Goal: Feedback & Contribution: Leave review/rating

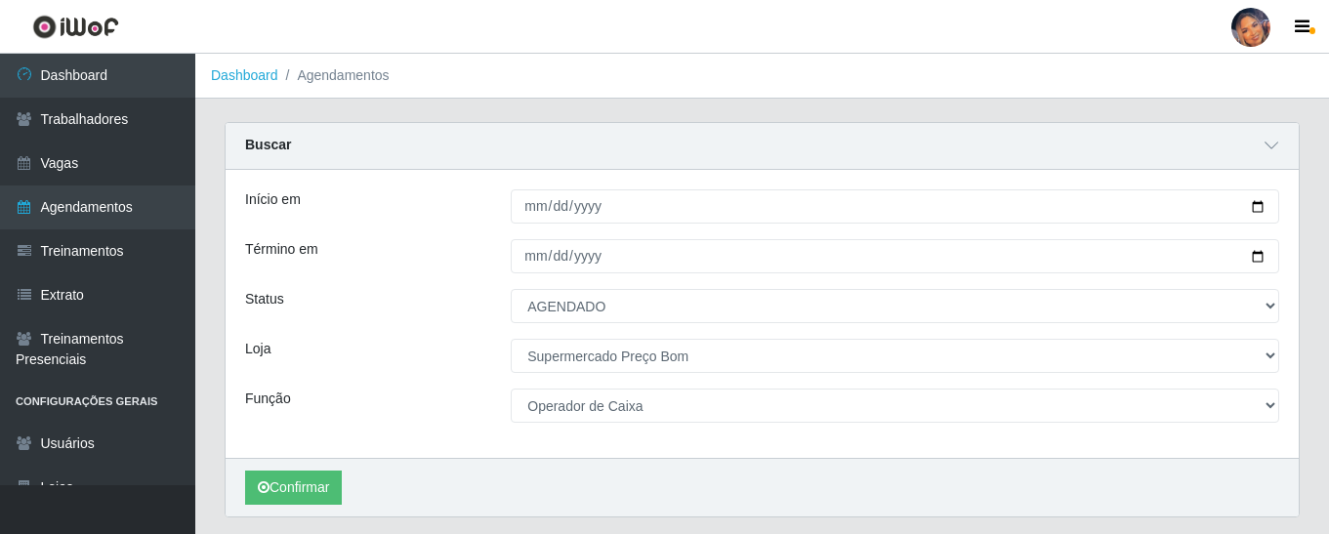
select select "AGENDADO"
select select "169"
select select "22"
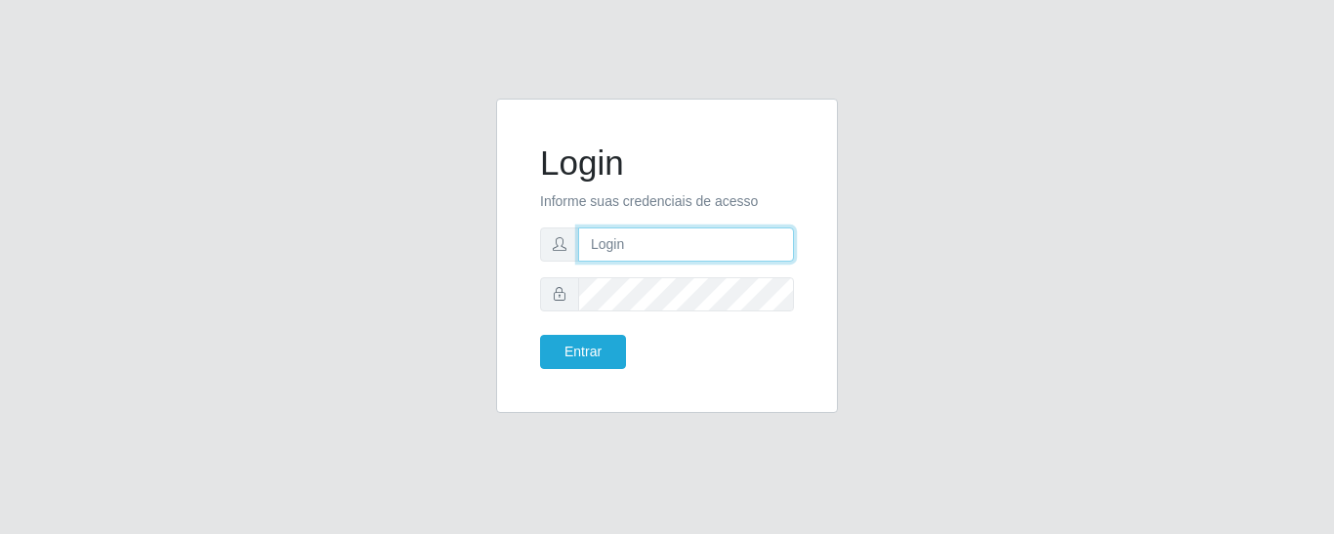
type input "precobom@rejane"
click at [626, 350] on div "Entrar" at bounding box center [597, 352] width 142 height 34
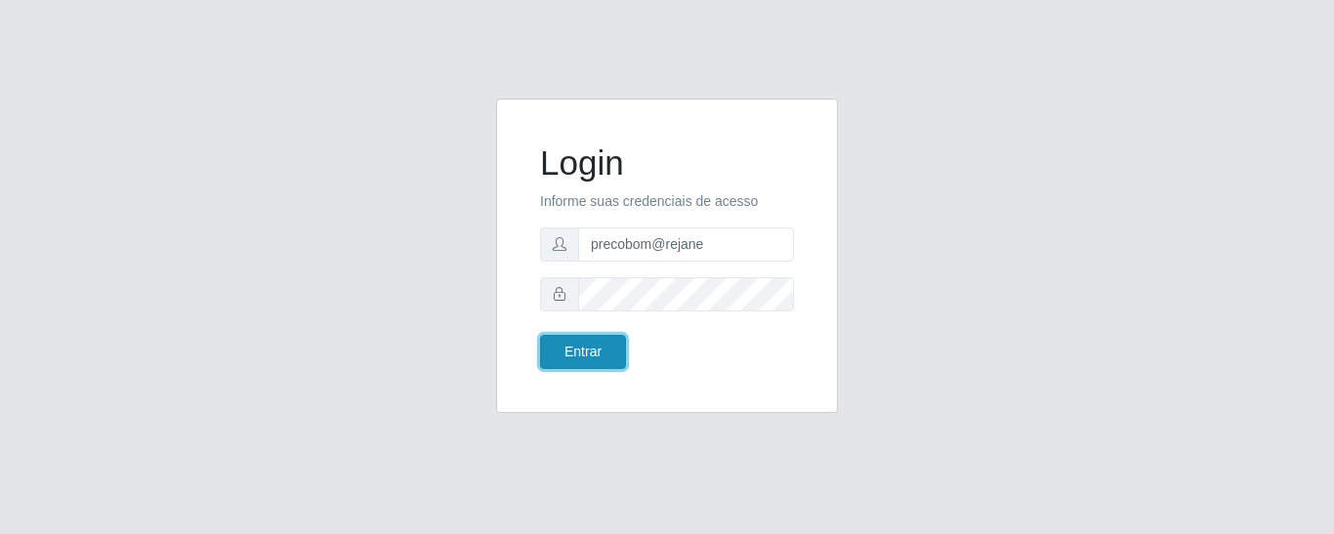
click at [587, 345] on button "Entrar" at bounding box center [583, 352] width 86 height 34
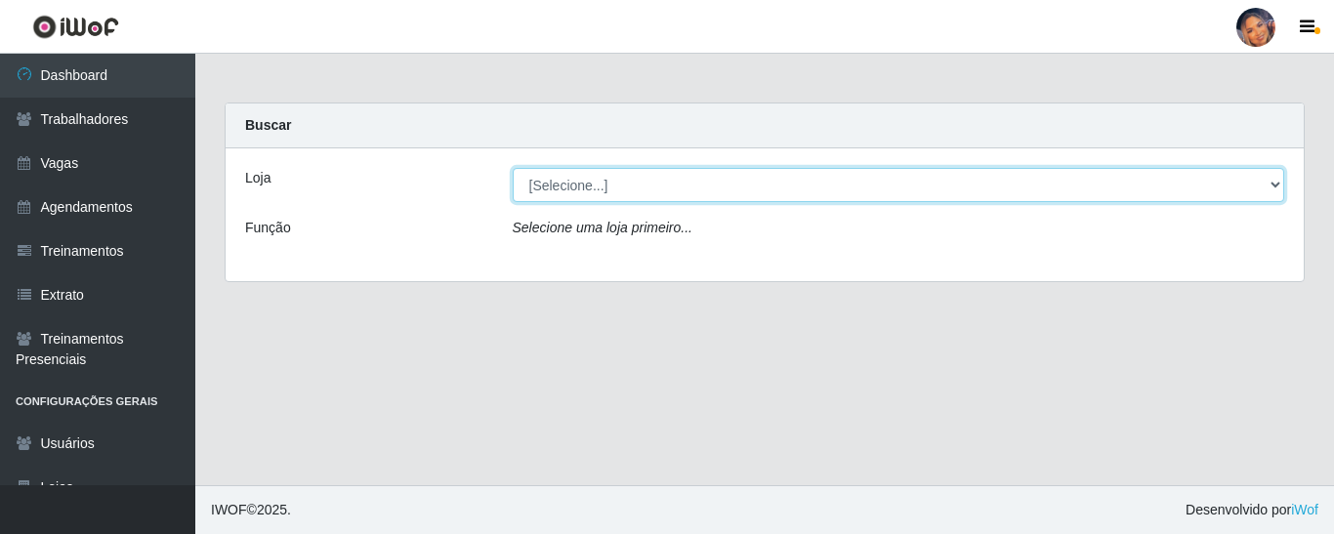
click at [712, 176] on select "[Selecione...] Supermercado Preço Bom" at bounding box center [899, 185] width 773 height 34
select select "169"
click at [513, 168] on select "[Selecione...] Supermercado Preço Bom" at bounding box center [899, 185] width 773 height 34
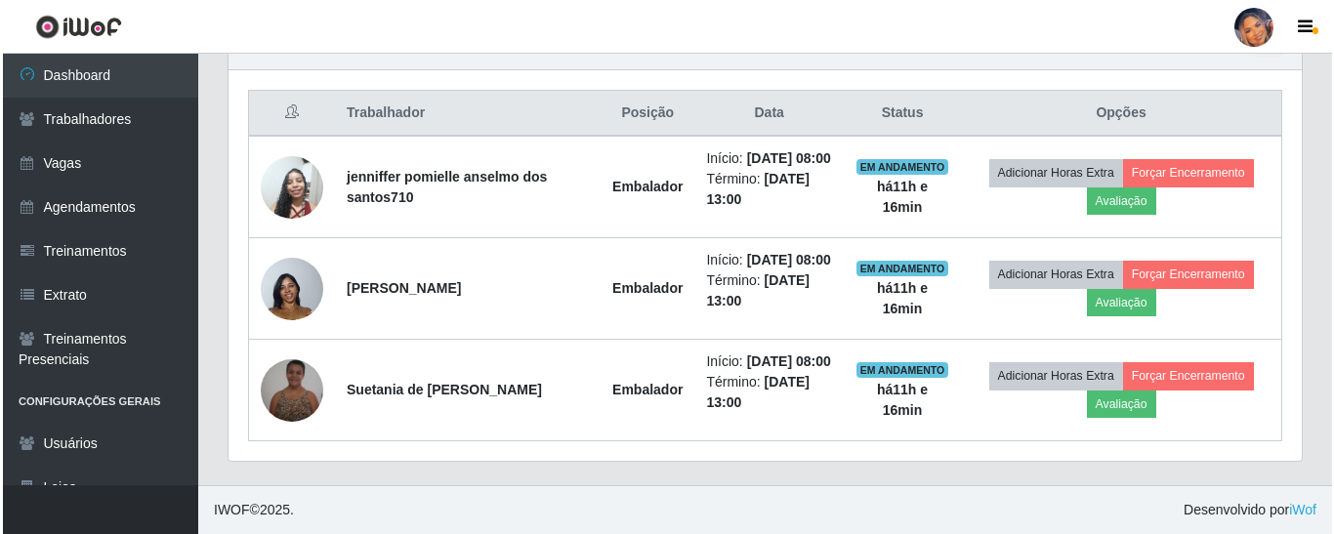
scroll to position [781, 0]
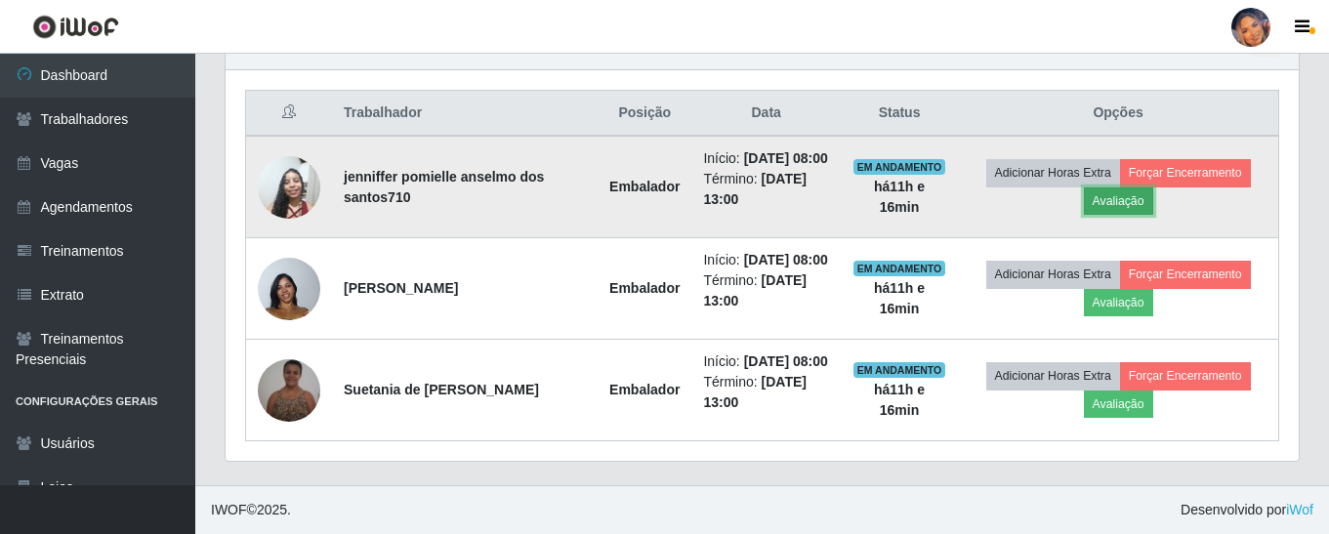
click at [1145, 188] on button "Avaliação" at bounding box center [1118, 201] width 69 height 27
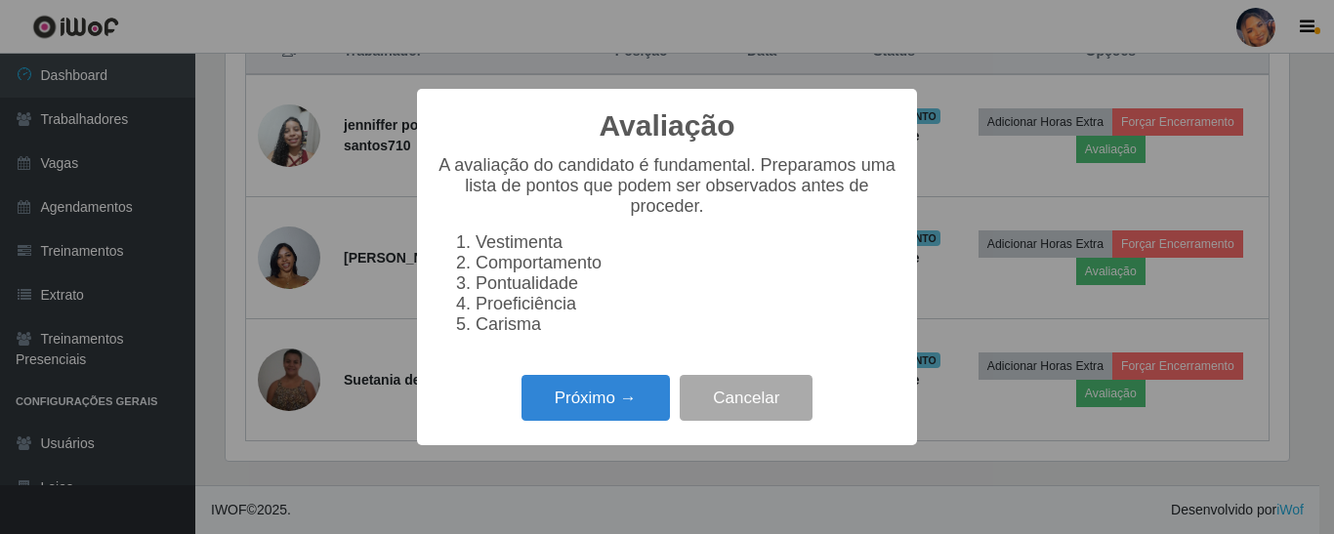
scroll to position [405, 1064]
click at [586, 421] on button "Próximo →" at bounding box center [596, 398] width 148 height 46
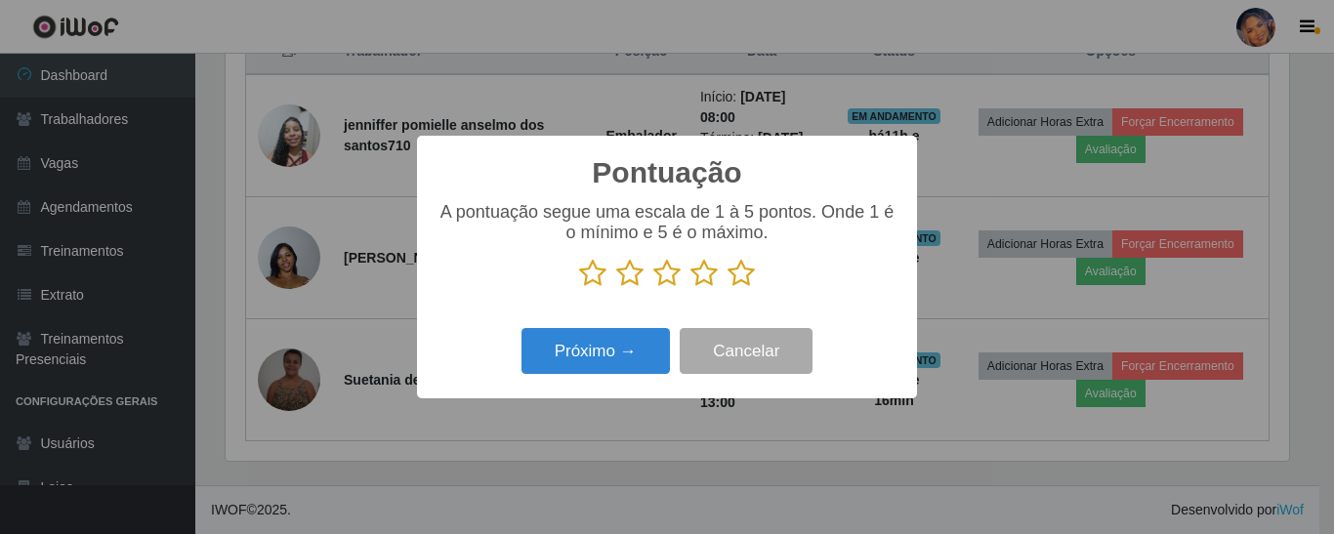
scroll to position [976363, 975704]
click at [738, 285] on icon at bounding box center [741, 273] width 27 height 29
click at [728, 288] on input "radio" at bounding box center [728, 288] width 0 height 0
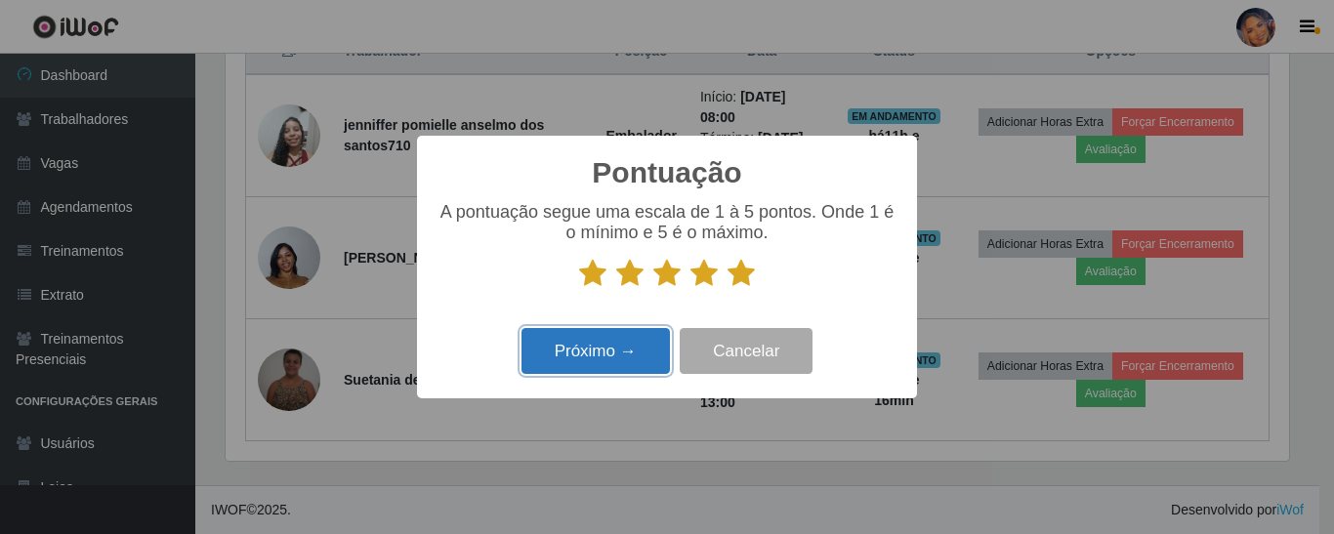
click at [603, 352] on button "Próximo →" at bounding box center [596, 351] width 148 height 46
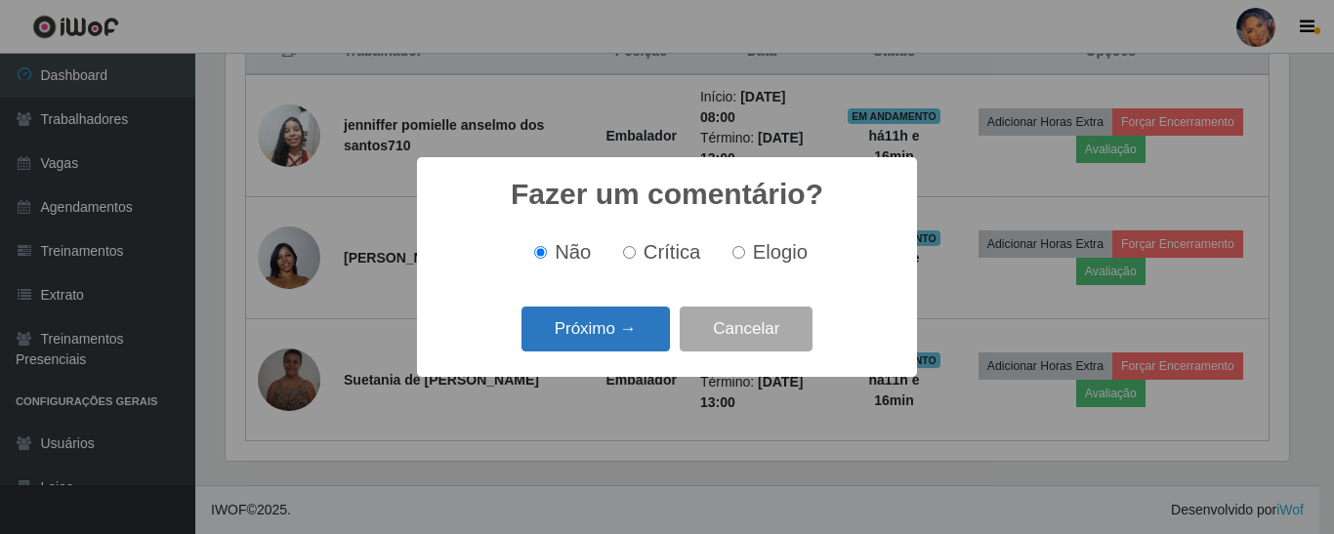
click at [603, 336] on button "Próximo →" at bounding box center [596, 330] width 148 height 46
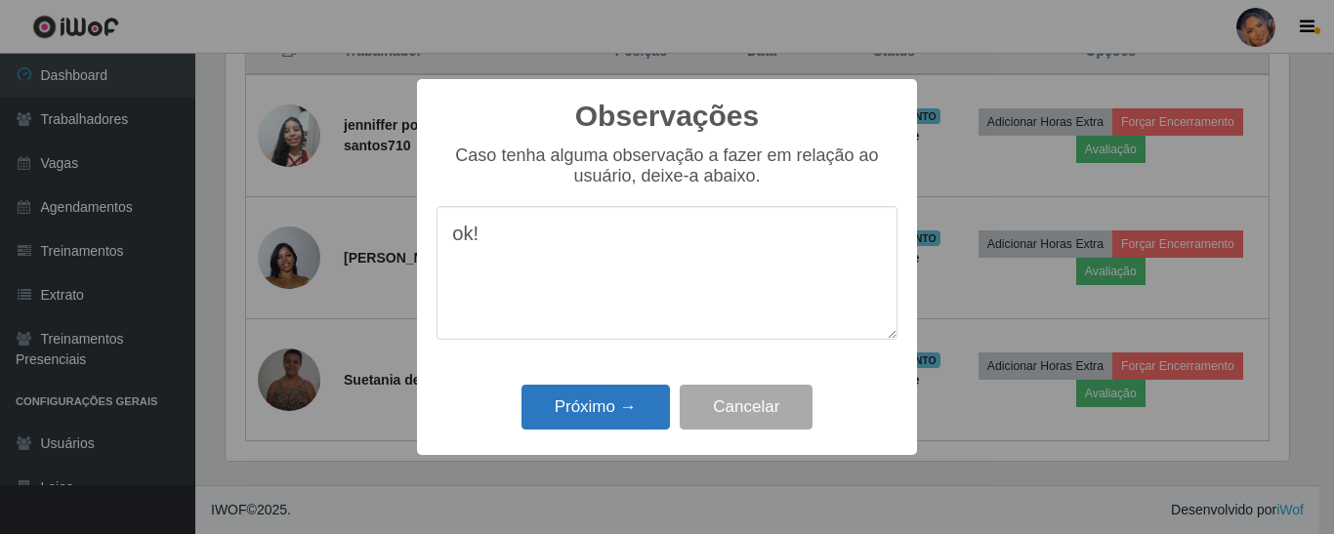
type textarea "ok!"
drag, startPoint x: 605, startPoint y: 421, endPoint x: 739, endPoint y: 327, distance: 164.2
click at [622, 399] on button "Próximo →" at bounding box center [596, 408] width 148 height 46
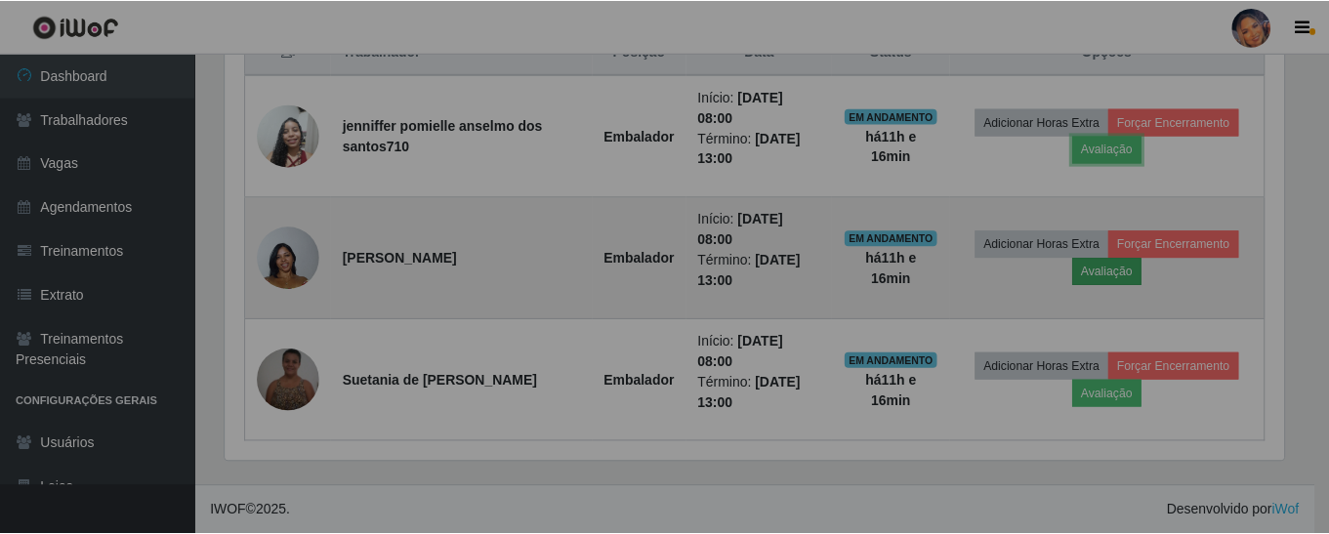
scroll to position [405, 1073]
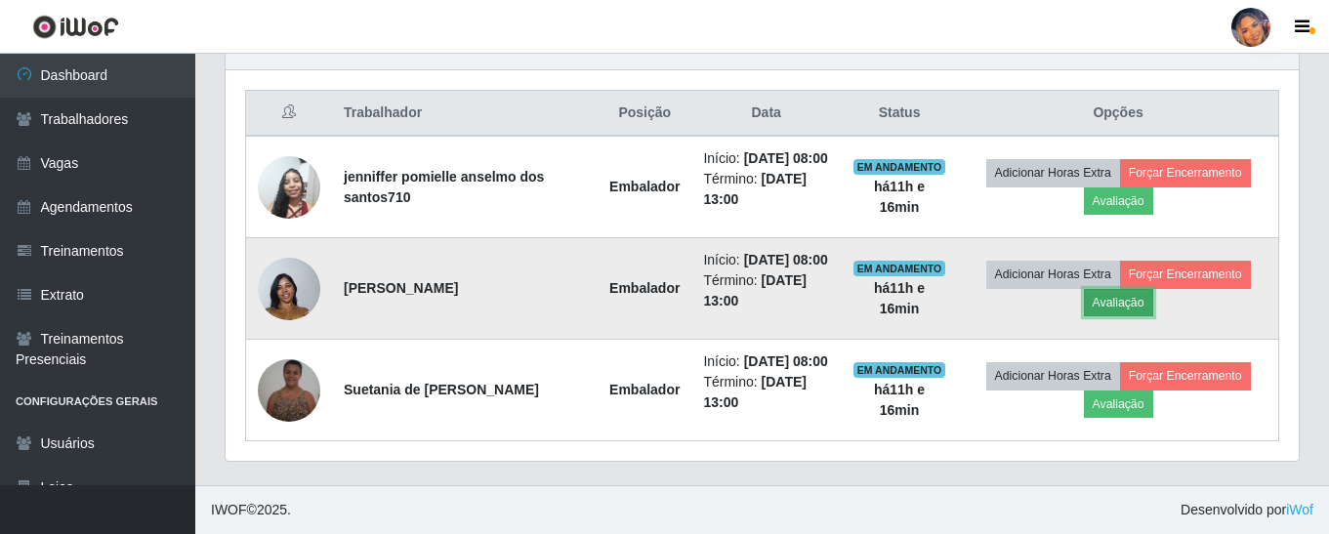
click at [1122, 289] on button "Avaliação" at bounding box center [1118, 302] width 69 height 27
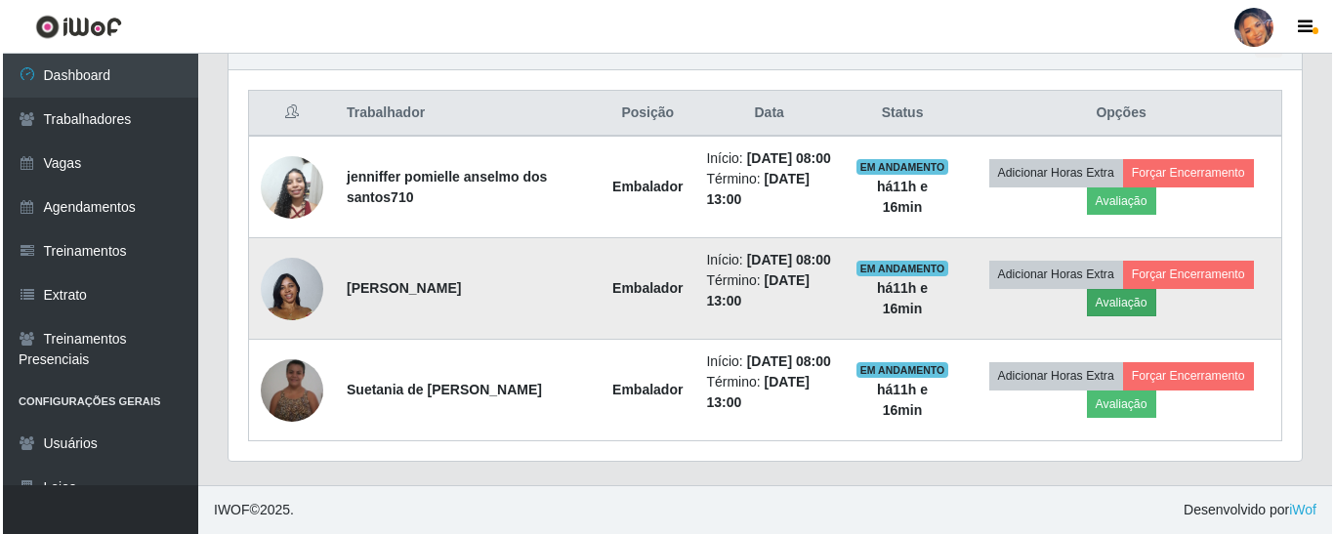
scroll to position [405, 1064]
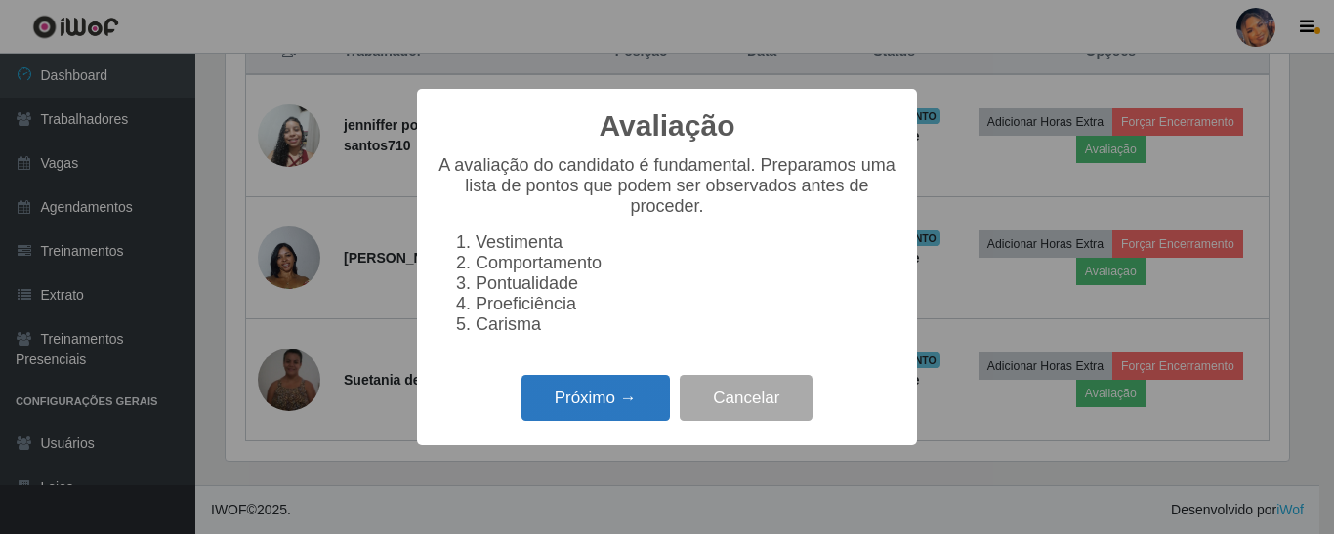
drag, startPoint x: 586, startPoint y: 400, endPoint x: 589, endPoint y: 391, distance: 10.2
click at [589, 391] on button "Próximo →" at bounding box center [596, 398] width 148 height 46
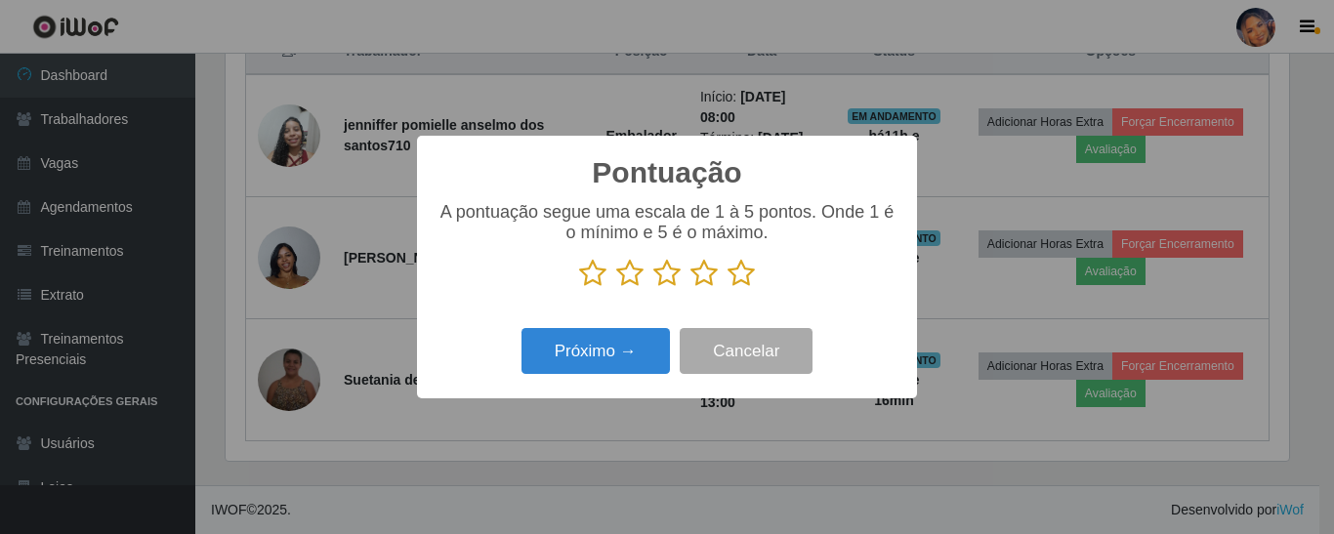
scroll to position [976363, 975704]
click at [743, 274] on icon at bounding box center [741, 273] width 27 height 29
click at [728, 288] on input "radio" at bounding box center [728, 288] width 0 height 0
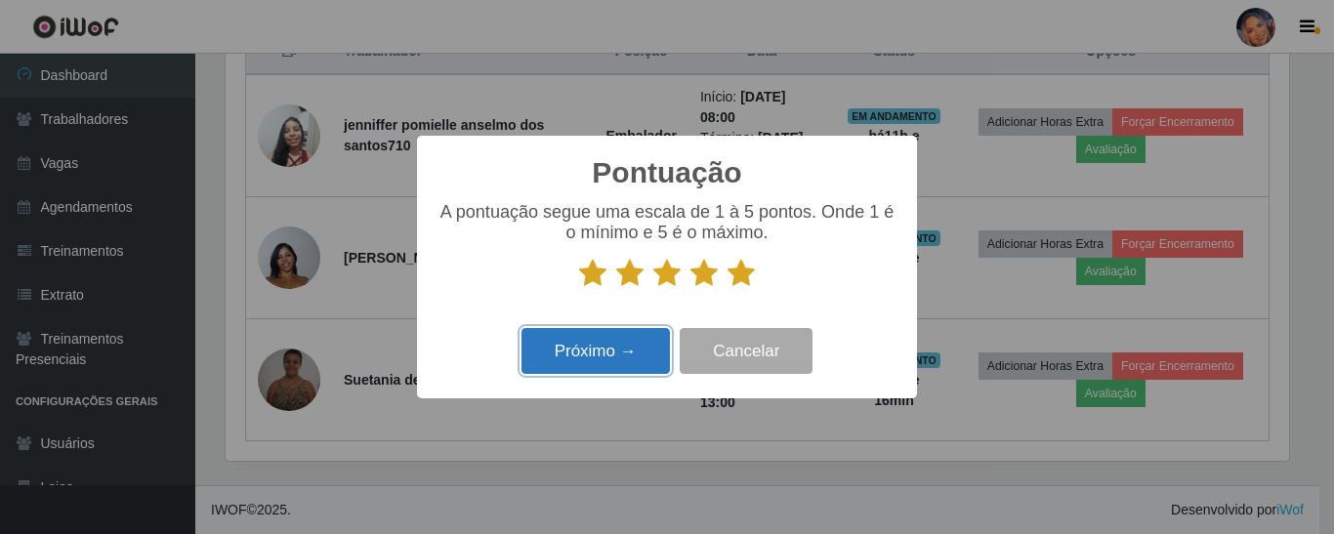
click at [652, 352] on button "Próximo →" at bounding box center [596, 351] width 148 height 46
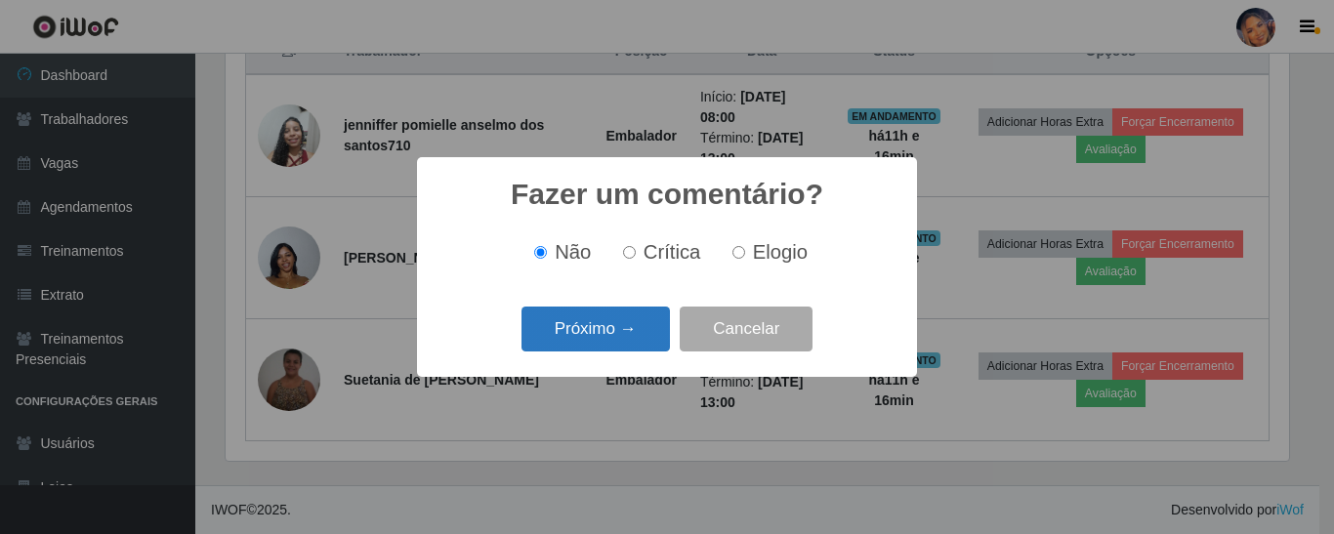
click at [625, 340] on button "Próximo →" at bounding box center [596, 330] width 148 height 46
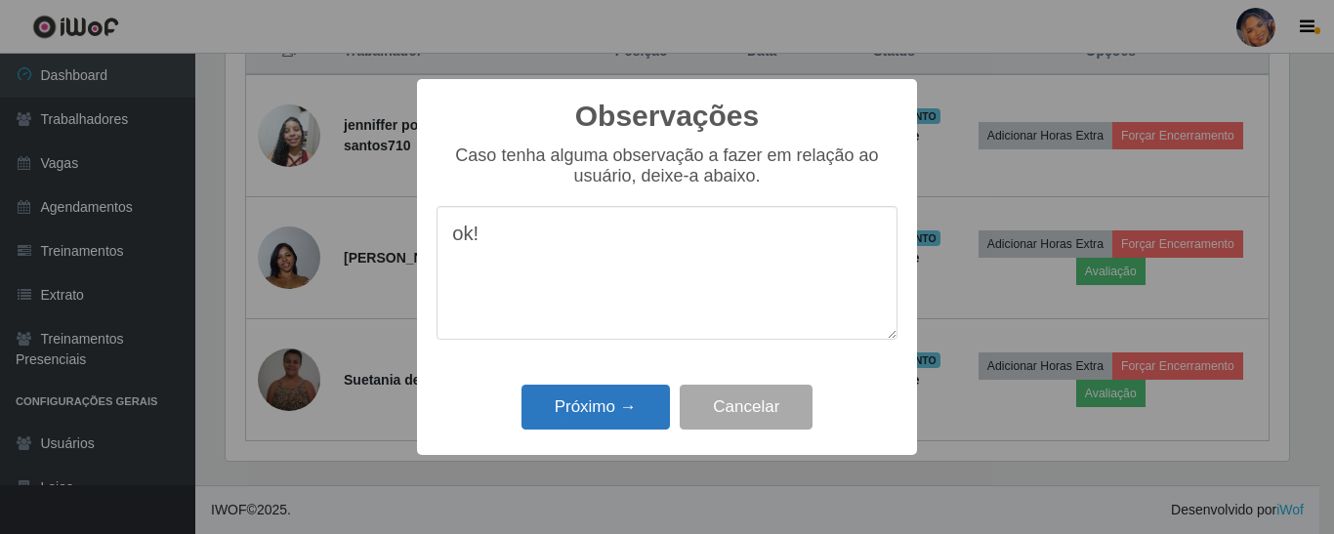
type textarea "ok!"
click at [594, 399] on button "Próximo →" at bounding box center [596, 408] width 148 height 46
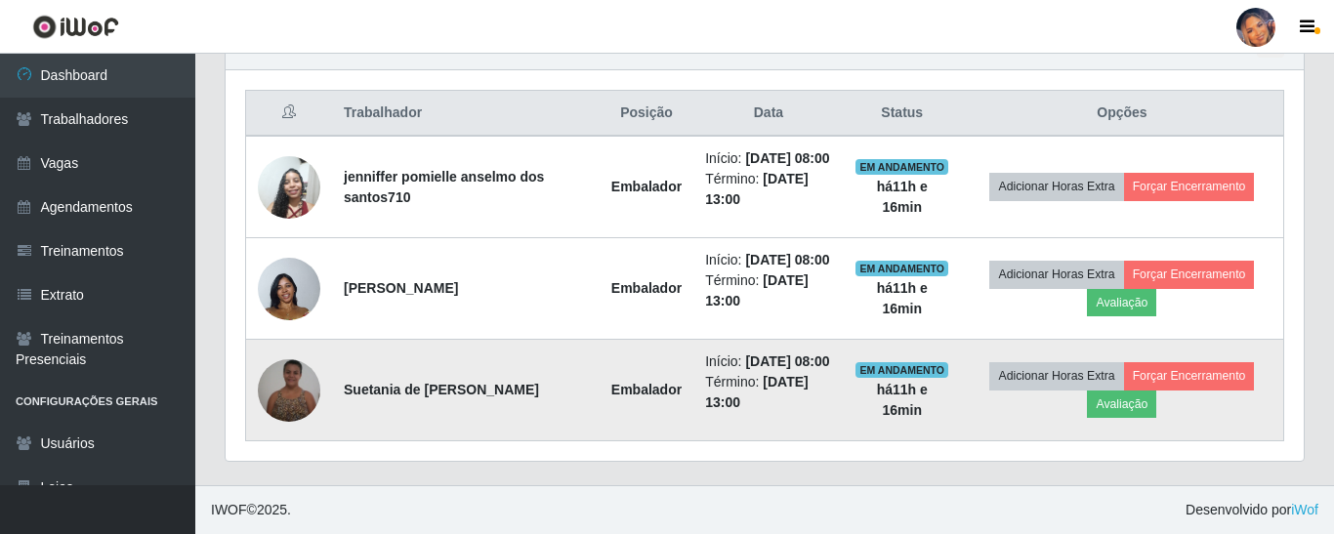
scroll to position [405, 1073]
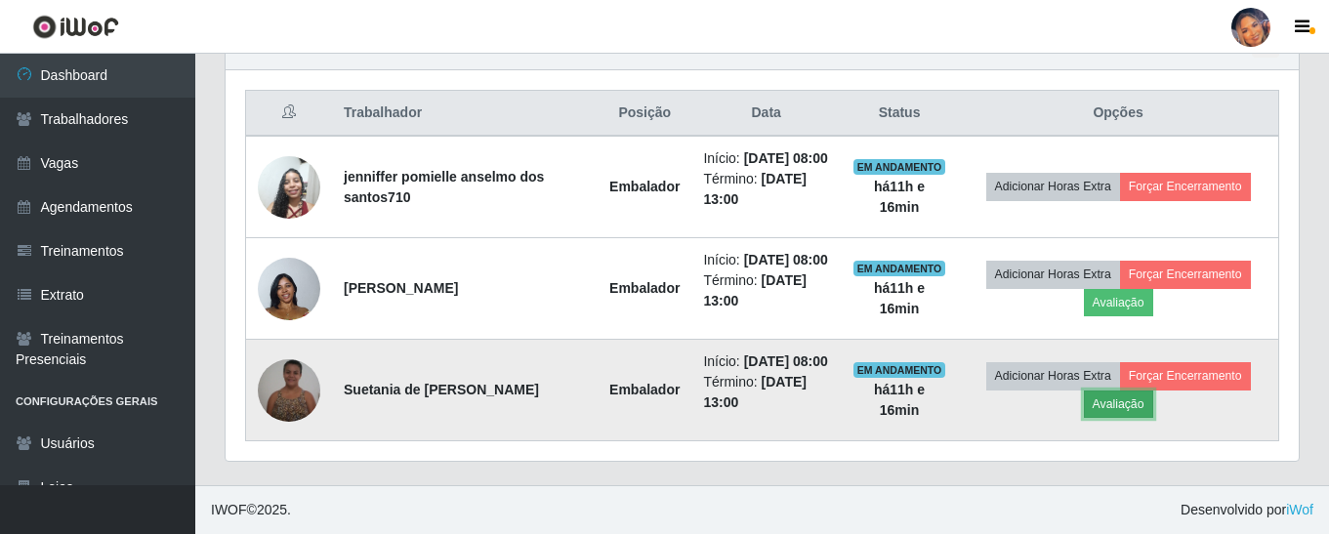
click at [1109, 401] on button "Avaliação" at bounding box center [1118, 404] width 69 height 27
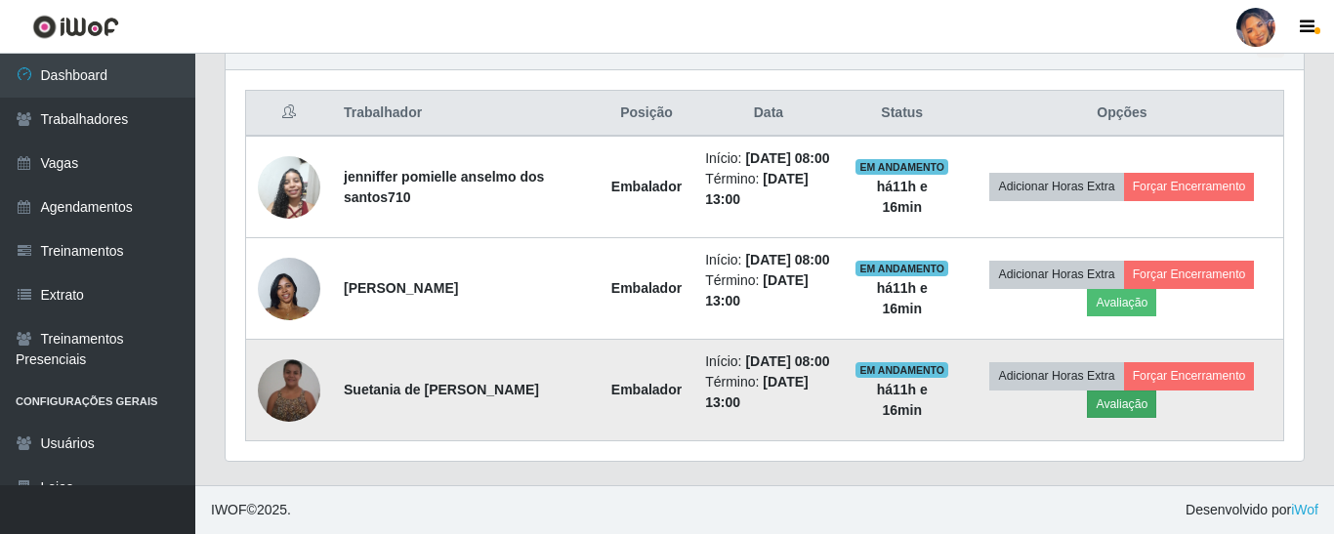
scroll to position [405, 1064]
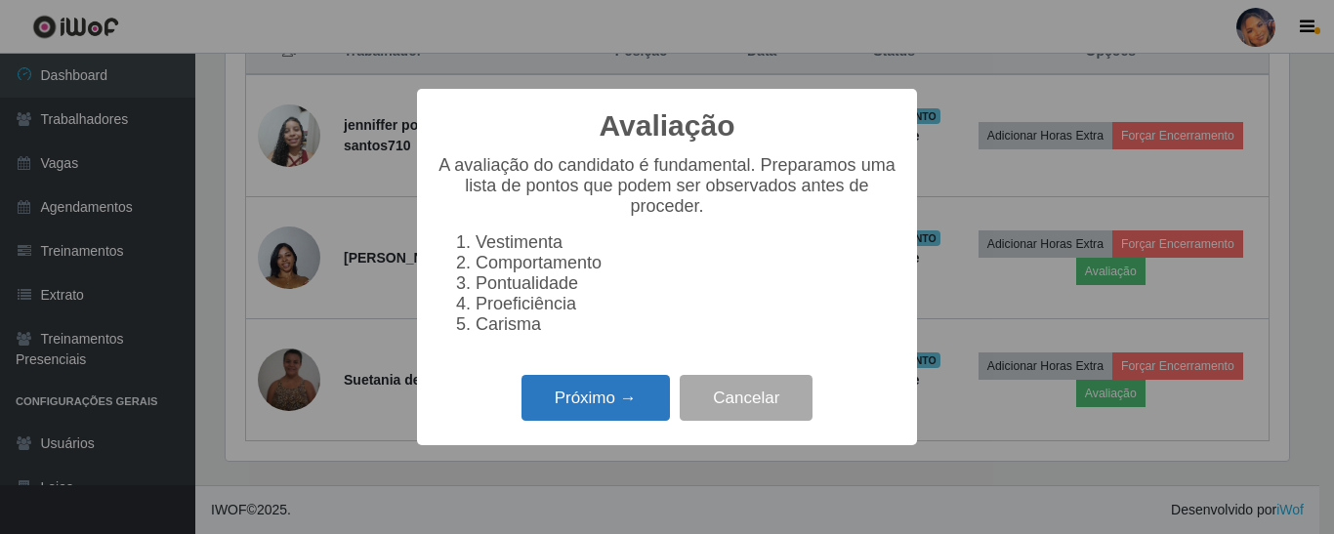
click at [561, 408] on button "Próximo →" at bounding box center [596, 398] width 148 height 46
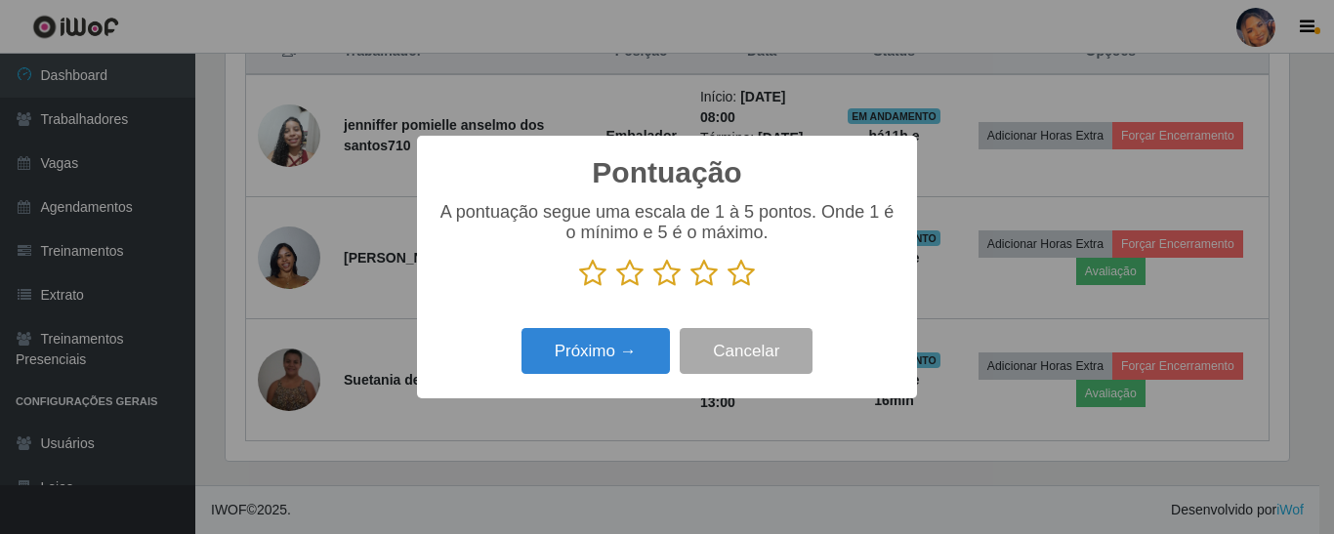
click at [744, 279] on icon at bounding box center [741, 273] width 27 height 29
click at [728, 288] on input "radio" at bounding box center [728, 288] width 0 height 0
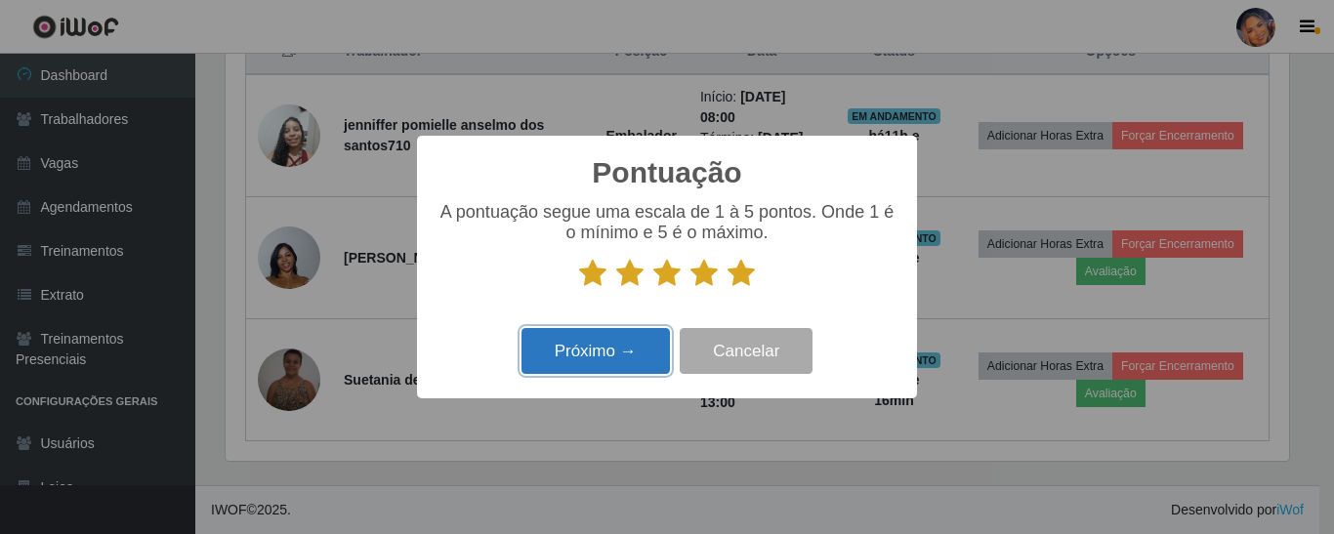
click at [617, 363] on button "Próximo →" at bounding box center [596, 351] width 148 height 46
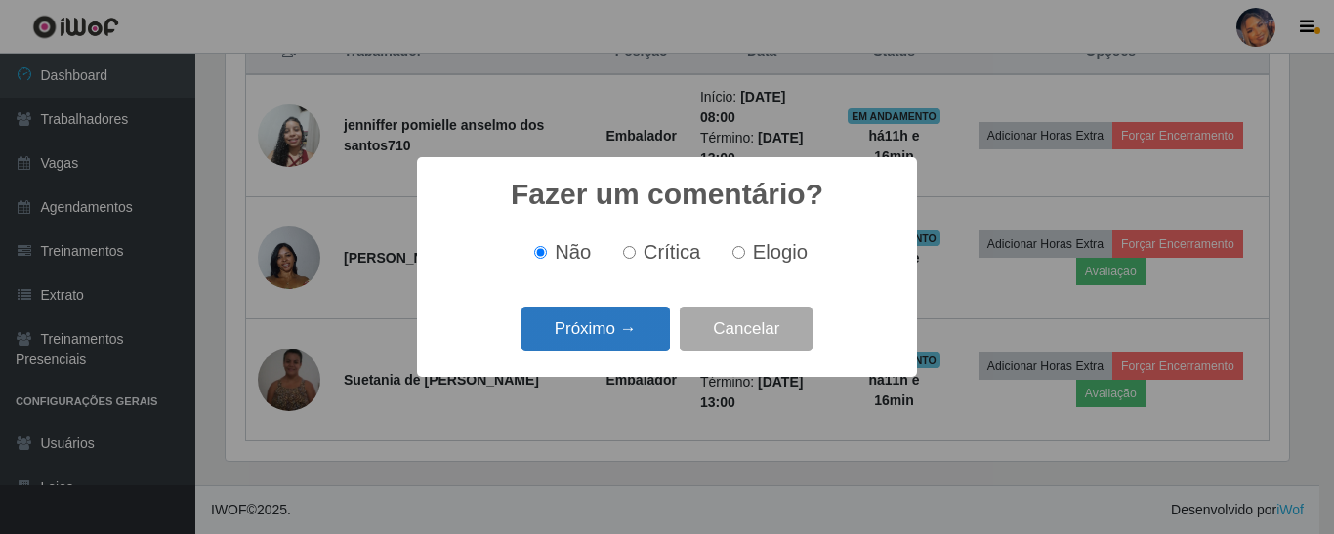
click at [626, 330] on button "Próximo →" at bounding box center [596, 330] width 148 height 46
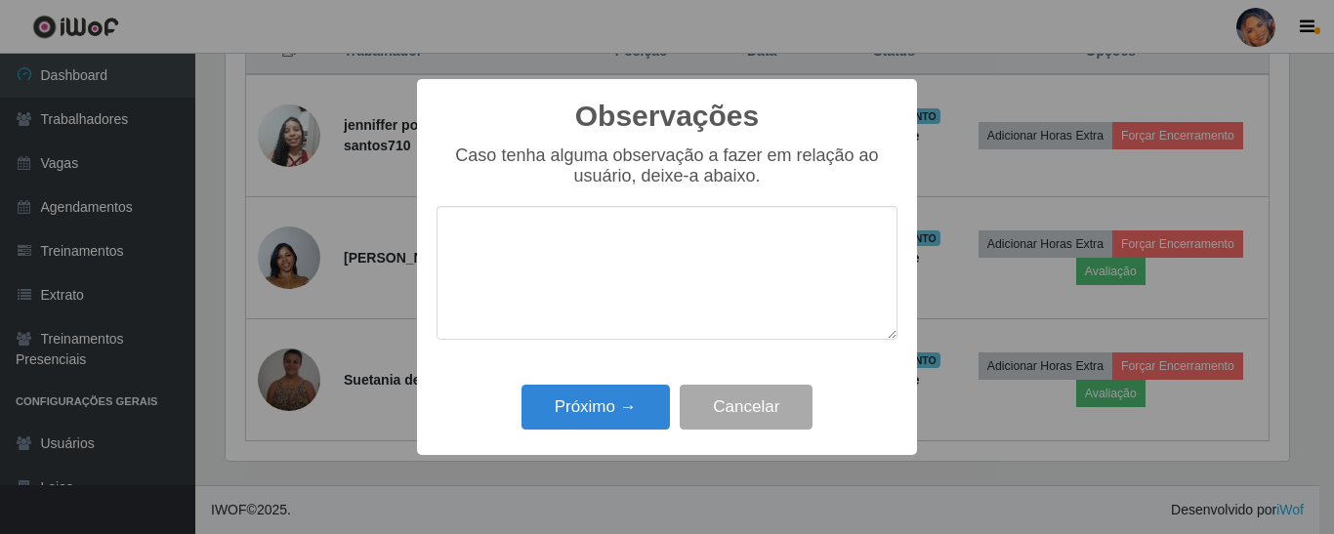
click at [617, 230] on textarea at bounding box center [667, 273] width 461 height 134
type textarea "ok!"
drag, startPoint x: 597, startPoint y: 442, endPoint x: 610, endPoint y: 407, distance: 37.4
click at [597, 436] on div "Observações × Caso tenha alguma observação a fazer em relação ao usuário, deixe…" at bounding box center [667, 267] width 500 height 376
click at [610, 406] on button "Próximo →" at bounding box center [596, 408] width 148 height 46
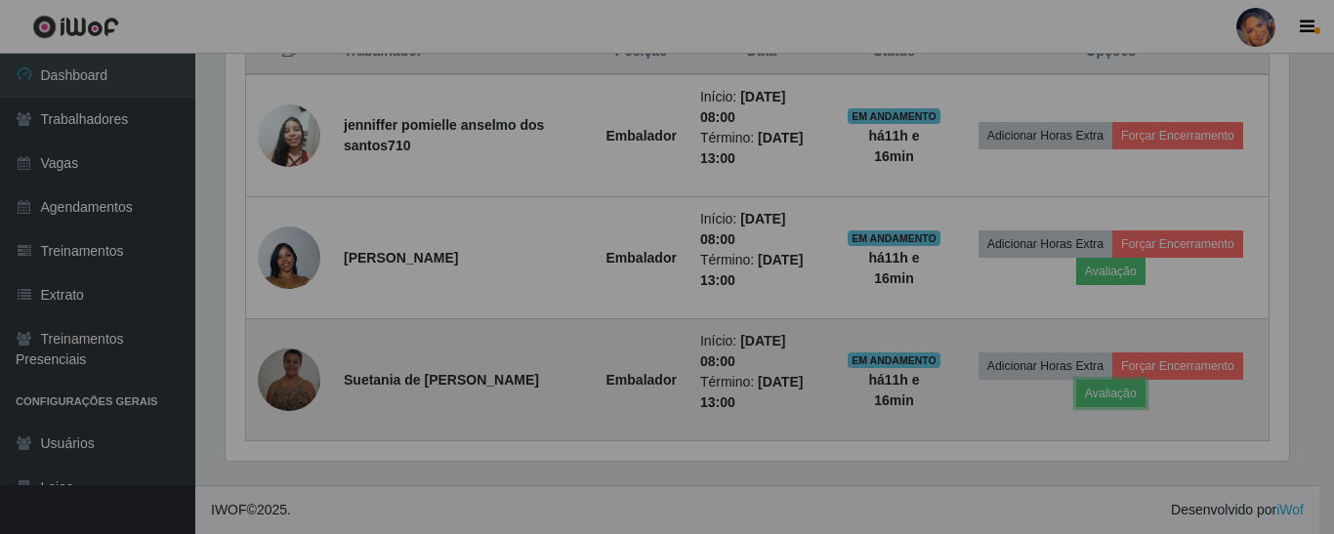
scroll to position [405, 1073]
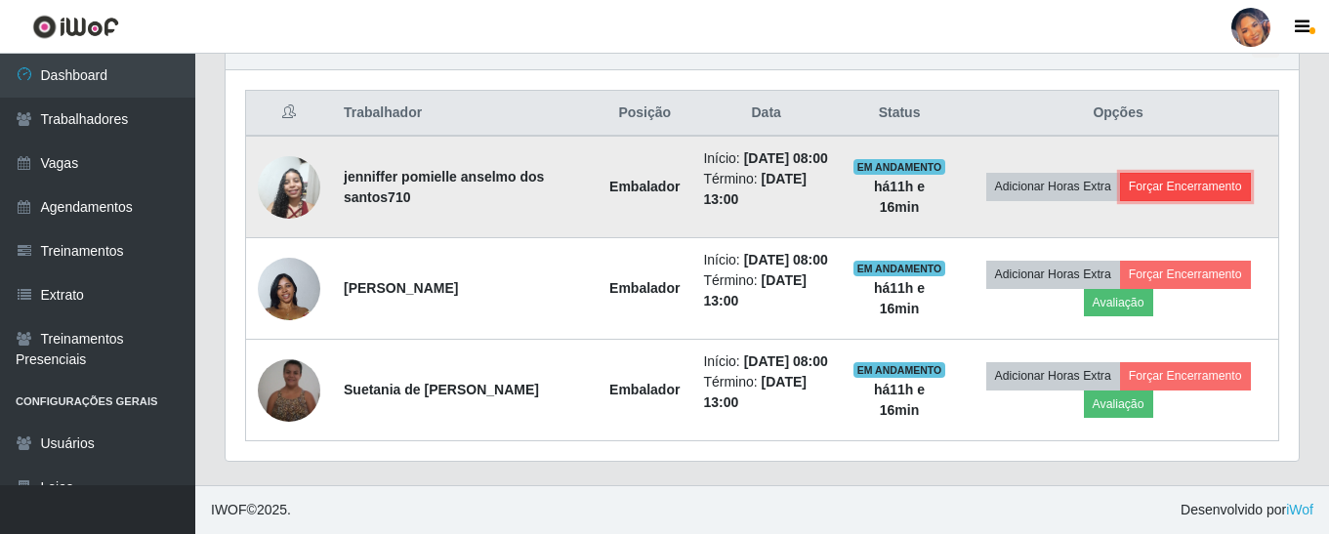
click at [1195, 173] on button "Forçar Encerramento" at bounding box center [1185, 186] width 131 height 27
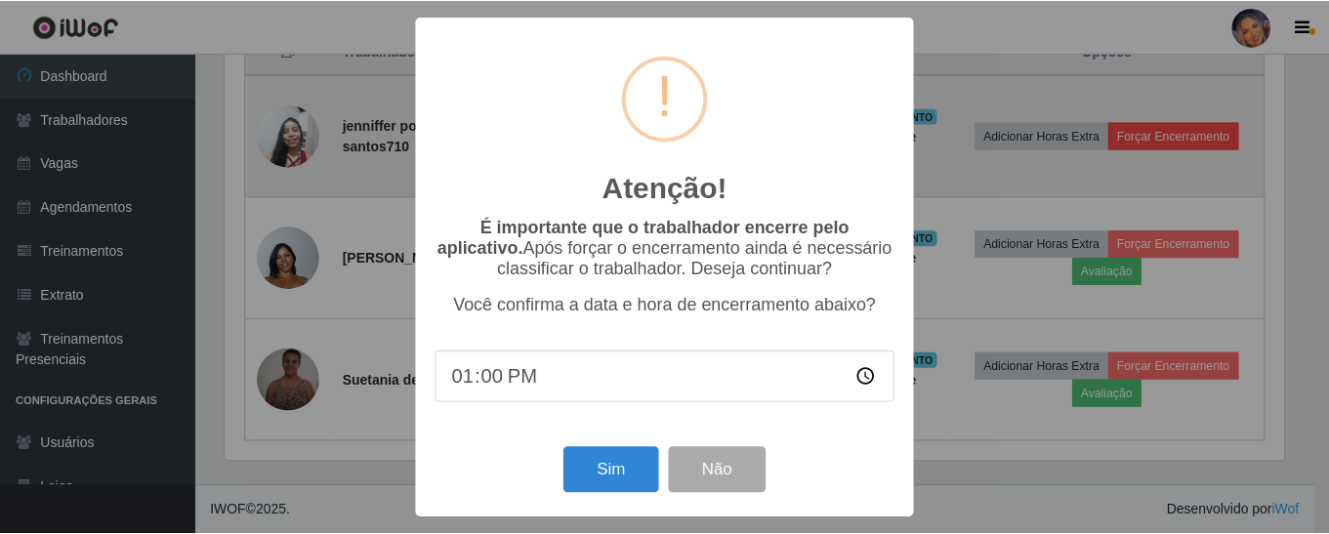
scroll to position [405, 1064]
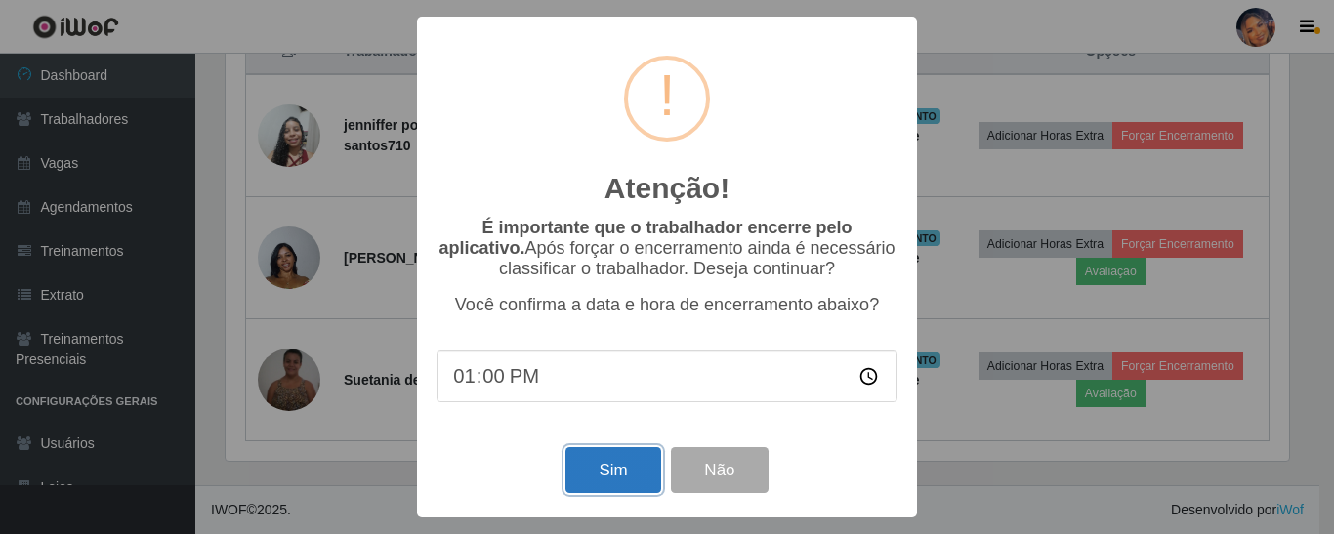
click at [615, 484] on button "Sim" at bounding box center [613, 470] width 95 height 46
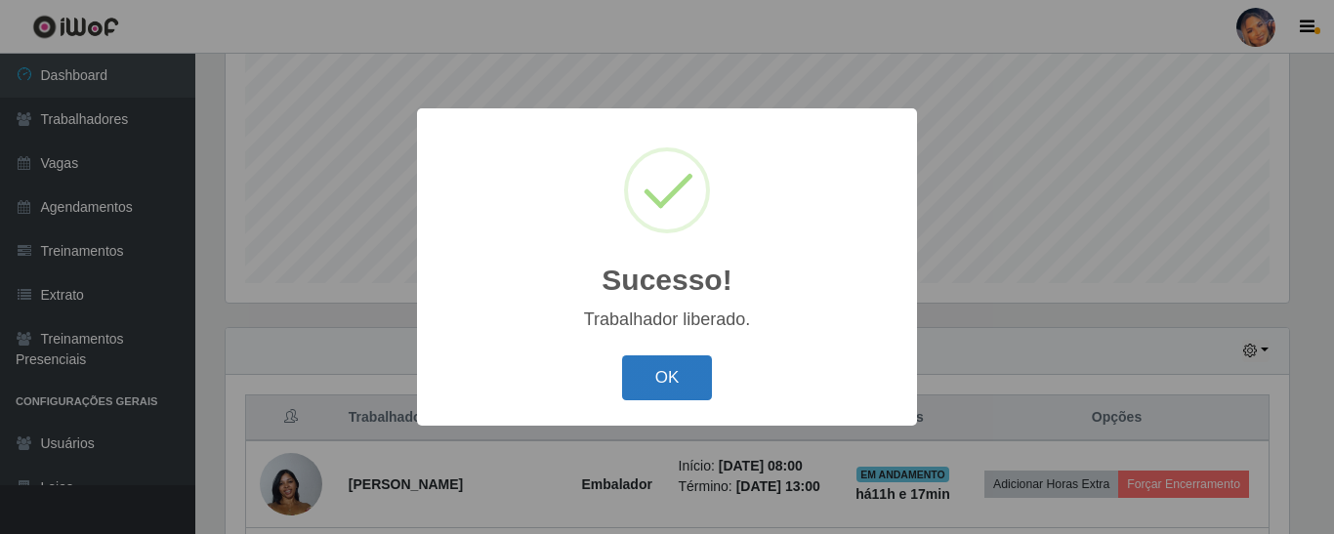
drag, startPoint x: 641, startPoint y: 375, endPoint x: 712, endPoint y: 358, distance: 73.2
click at [641, 374] on button "OK" at bounding box center [667, 379] width 91 height 46
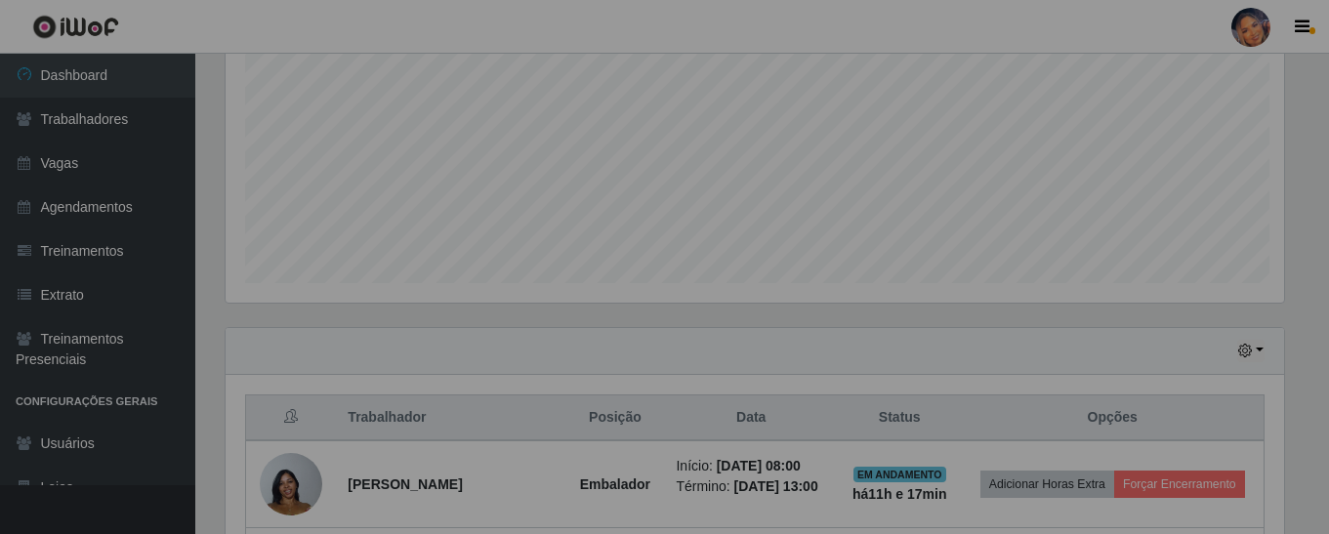
scroll to position [0, 0]
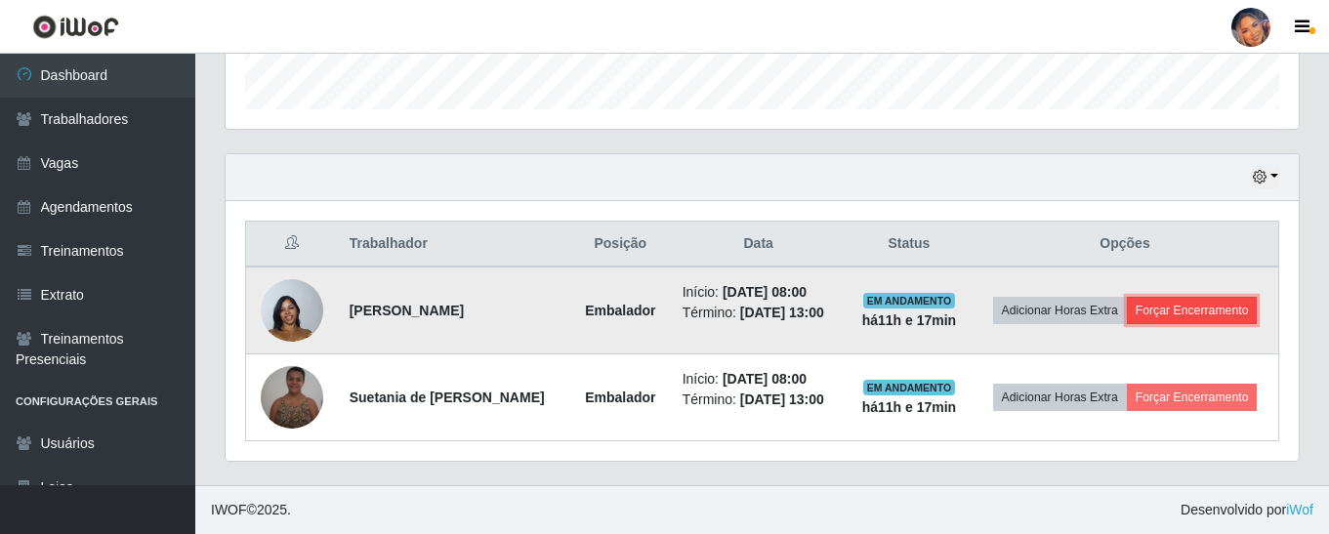
click at [1173, 309] on button "Forçar Encerramento" at bounding box center [1192, 310] width 131 height 27
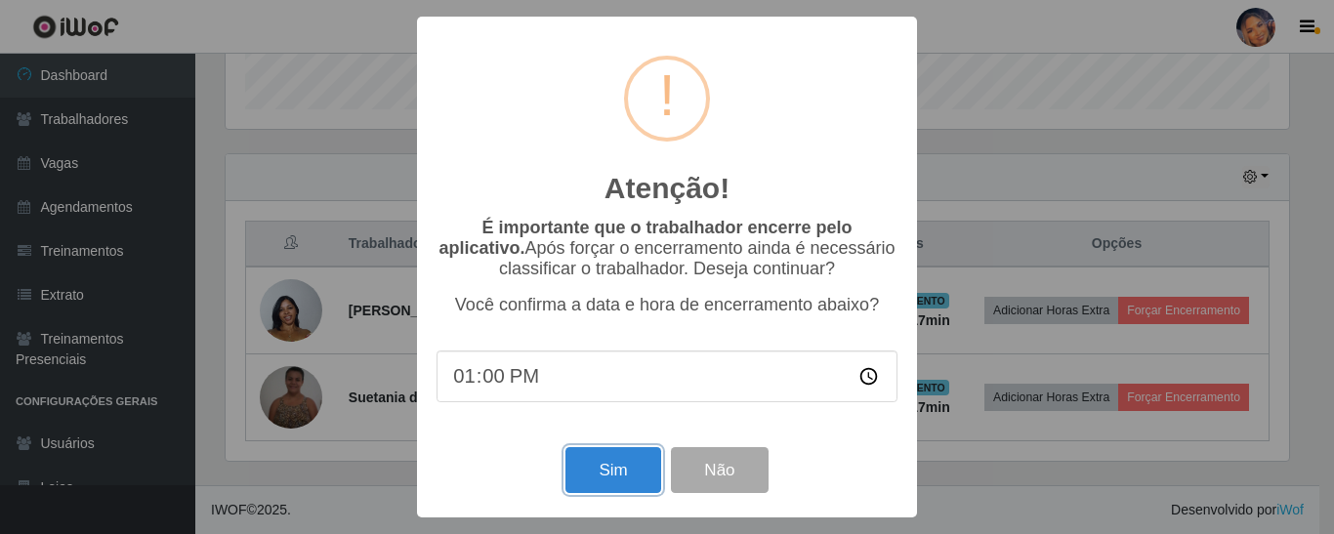
click at [597, 458] on button "Sim" at bounding box center [613, 470] width 95 height 46
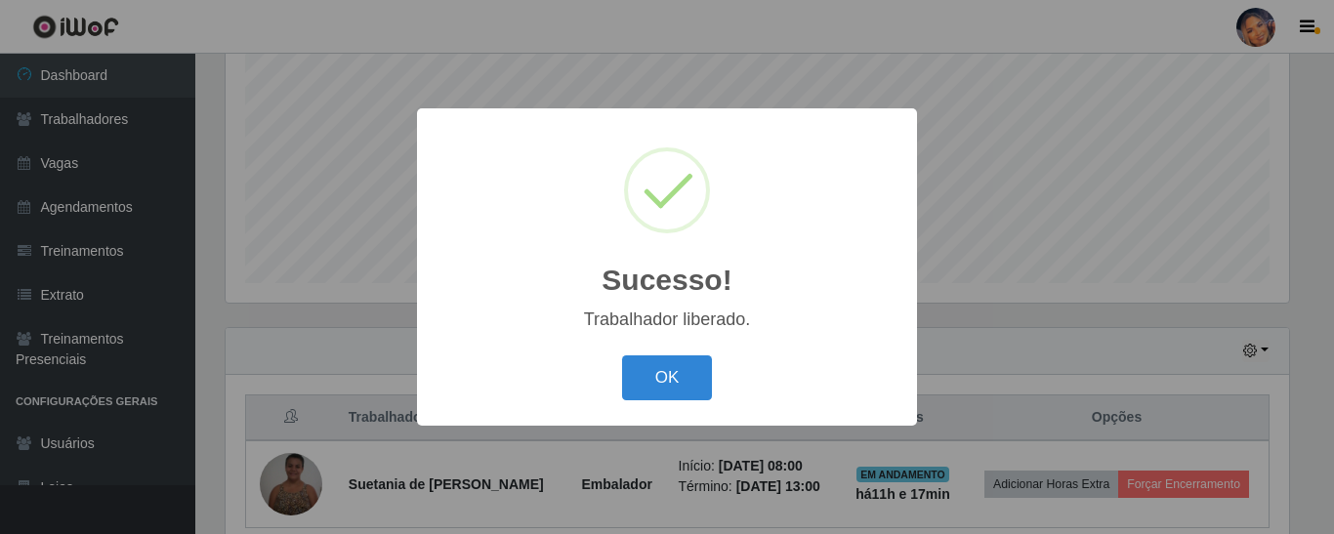
click at [713, 398] on div "OK Cancel" at bounding box center [667, 378] width 461 height 56
click at [685, 398] on button "OK" at bounding box center [667, 379] width 91 height 46
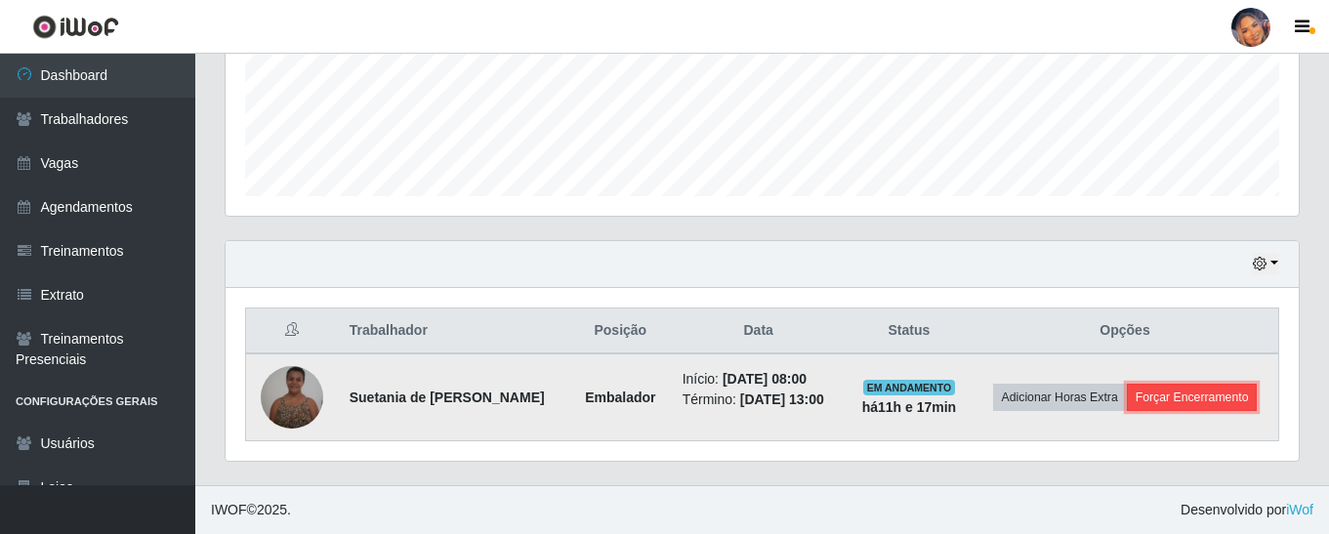
click at [1148, 391] on button "Forçar Encerramento" at bounding box center [1192, 397] width 131 height 27
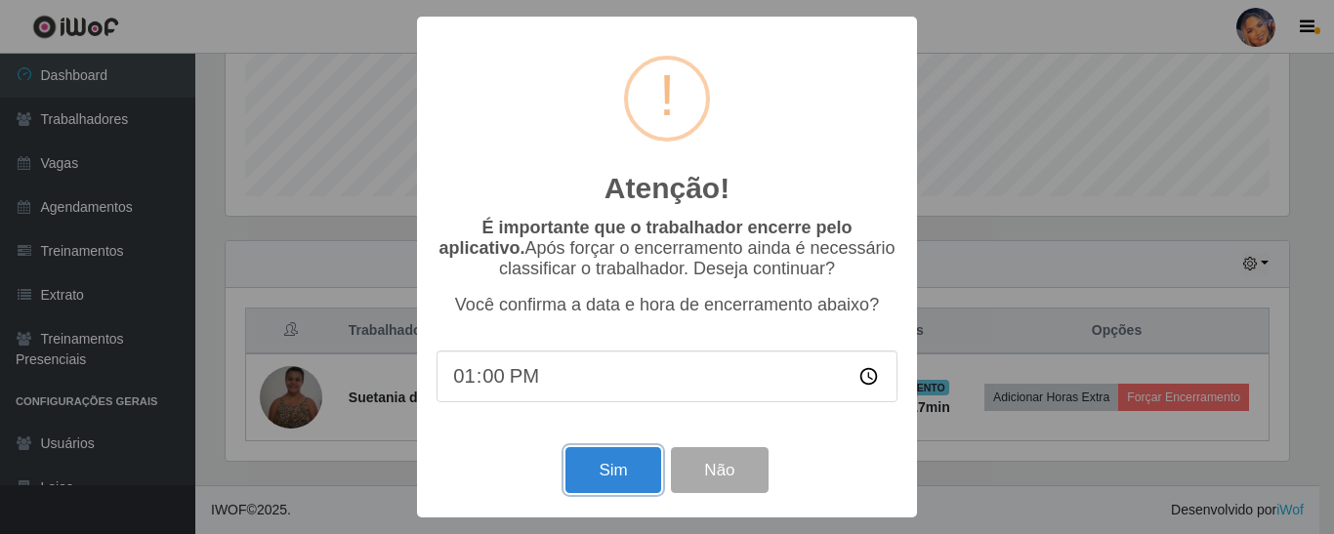
drag, startPoint x: 596, startPoint y: 476, endPoint x: 598, endPoint y: 451, distance: 24.5
click at [597, 471] on button "Sim" at bounding box center [613, 470] width 95 height 46
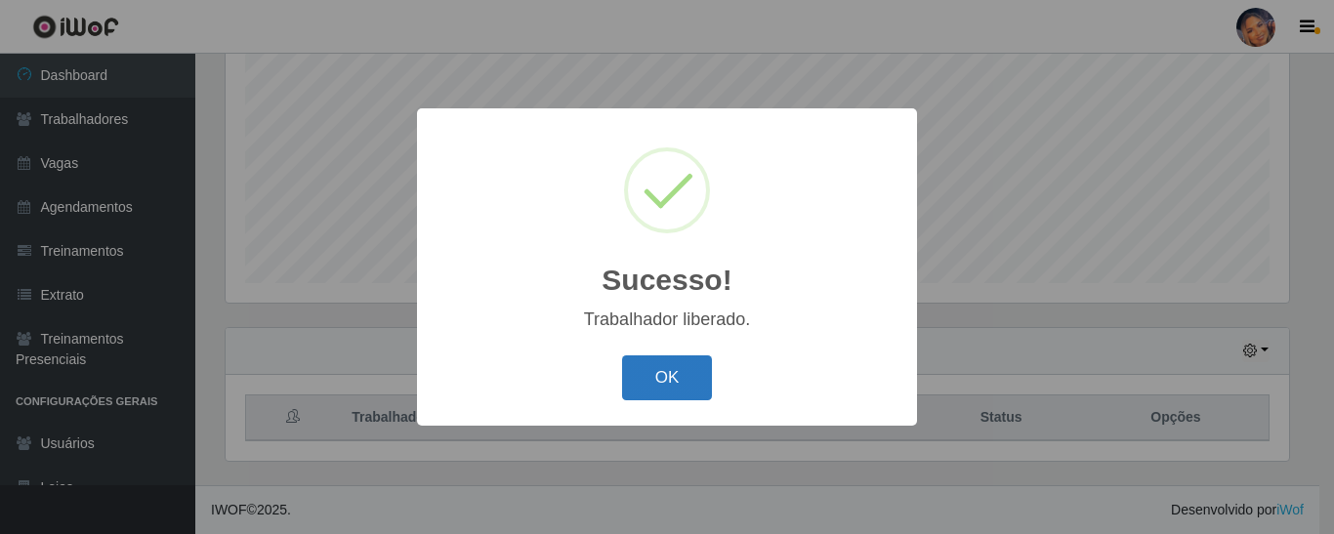
click at [688, 382] on button "OK" at bounding box center [667, 379] width 91 height 46
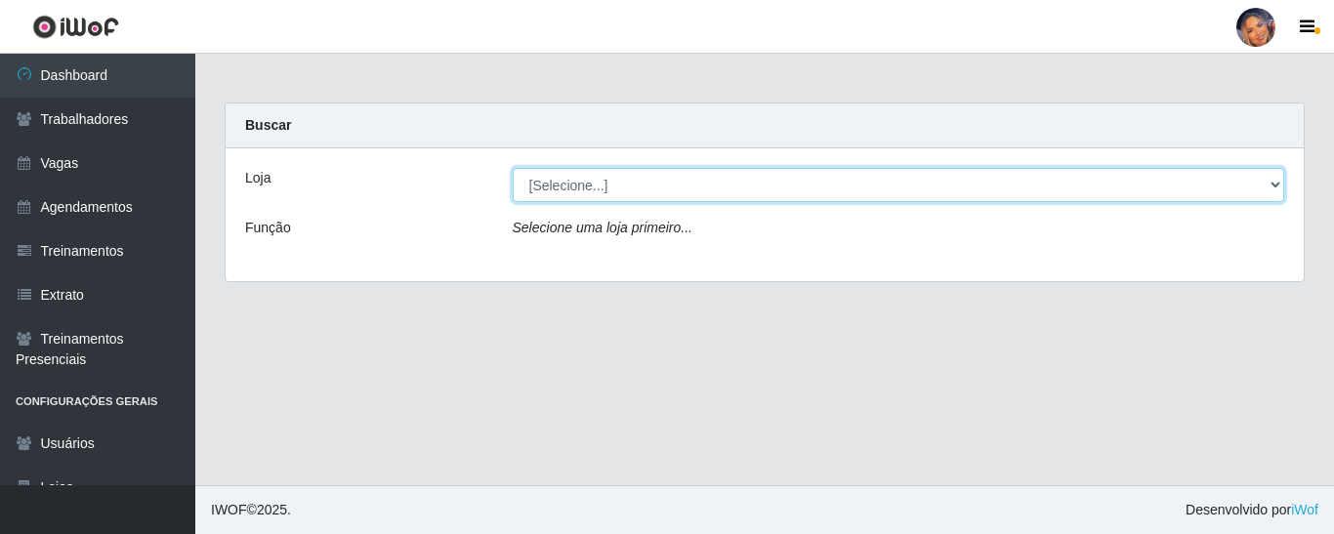
click at [666, 192] on select "[Selecione...] Supermercado Preço Bom" at bounding box center [899, 185] width 773 height 34
select select "169"
click at [513, 168] on select "[Selecione...] Supermercado Preço Bom" at bounding box center [899, 185] width 773 height 34
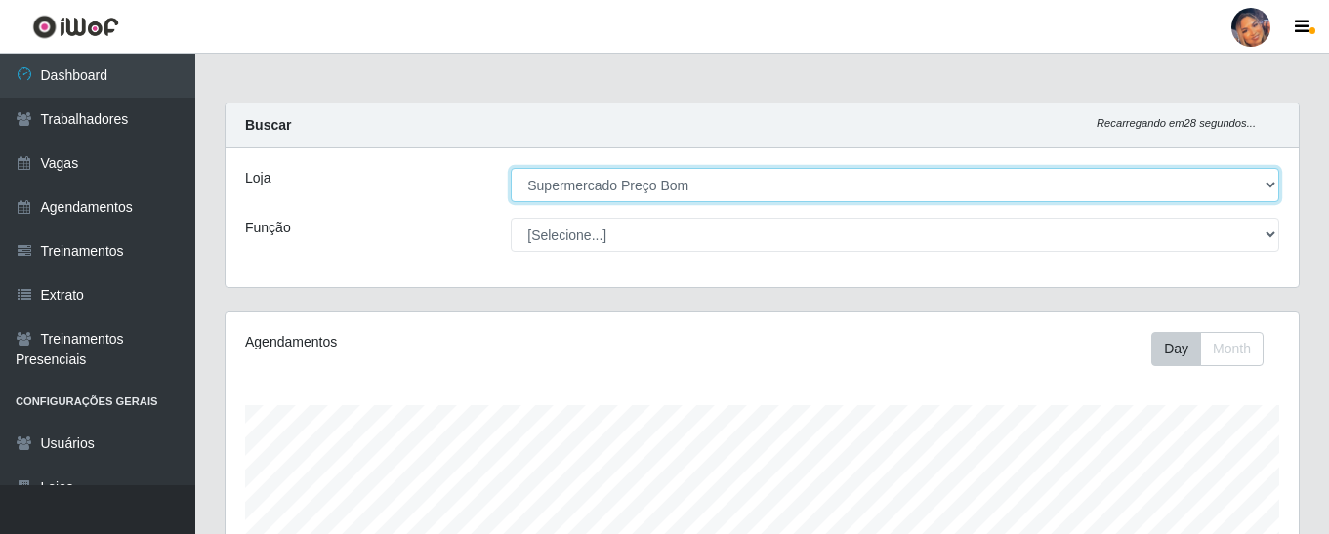
scroll to position [415, 0]
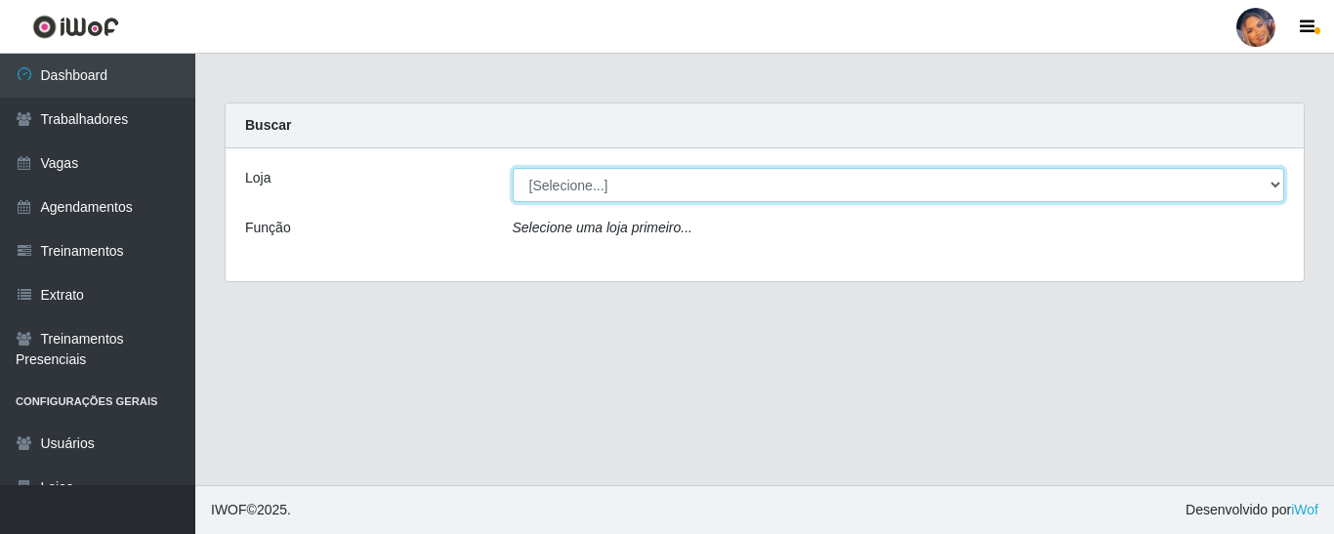
click at [671, 186] on select "[Selecione...] Supermercado Preço Bom" at bounding box center [899, 185] width 773 height 34
select select "169"
click at [513, 168] on select "[Selecione...] Supermercado Preço Bom" at bounding box center [899, 185] width 773 height 34
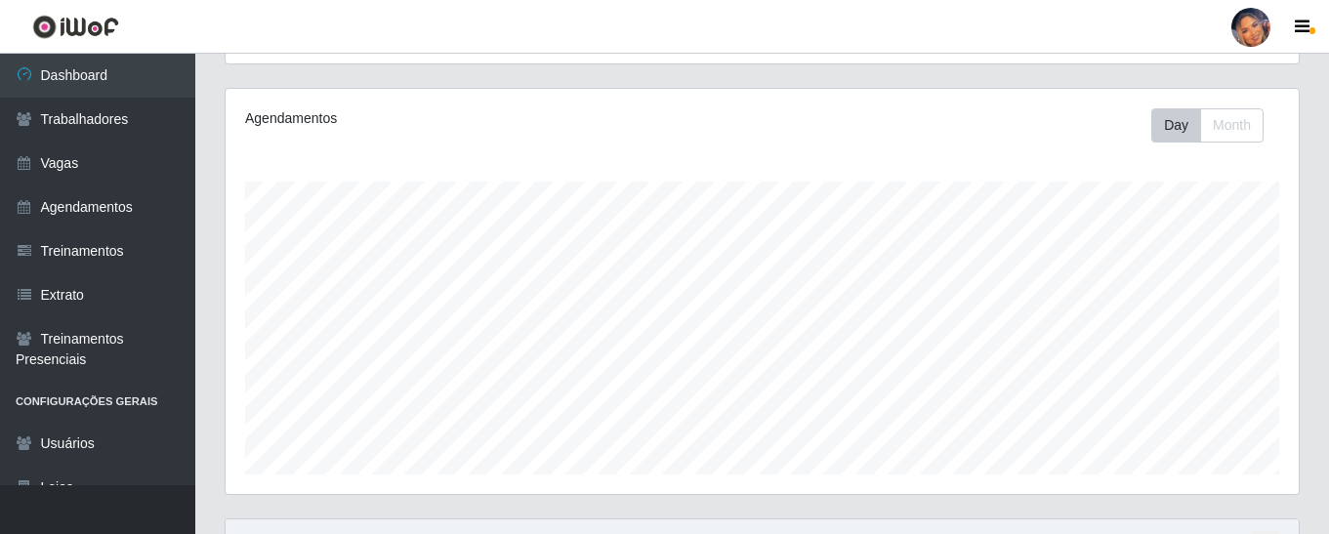
scroll to position [415, 0]
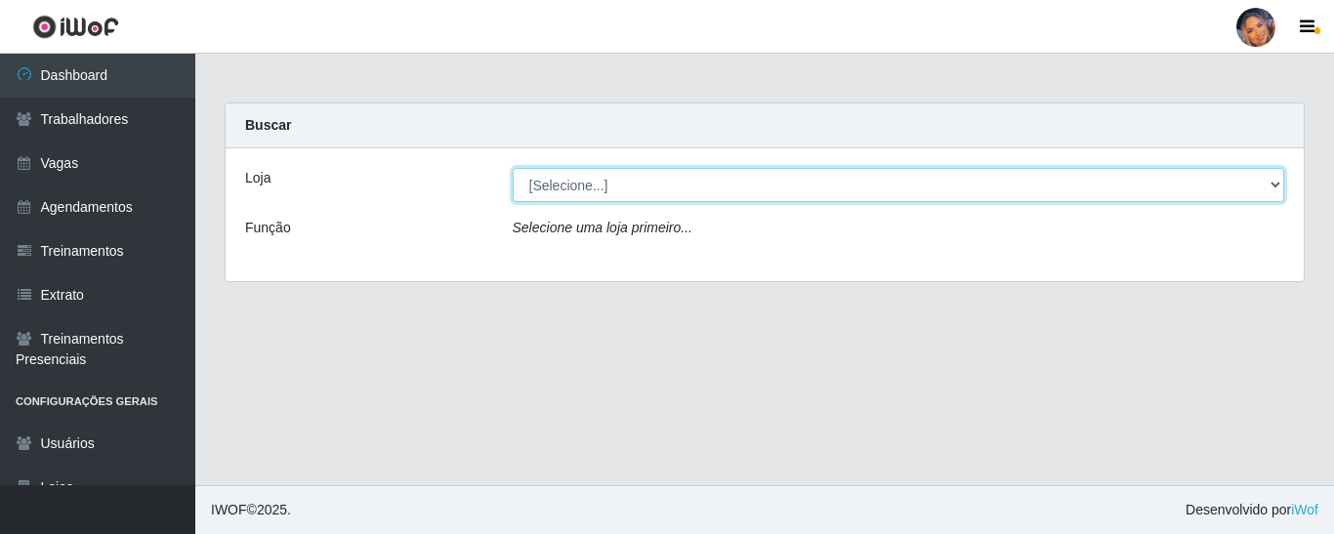
click at [721, 171] on select "[Selecione...] Supermercado Preço Bom" at bounding box center [899, 185] width 773 height 34
select select "169"
click at [513, 168] on select "[Selecione...] Supermercado Preço Bom" at bounding box center [899, 185] width 773 height 34
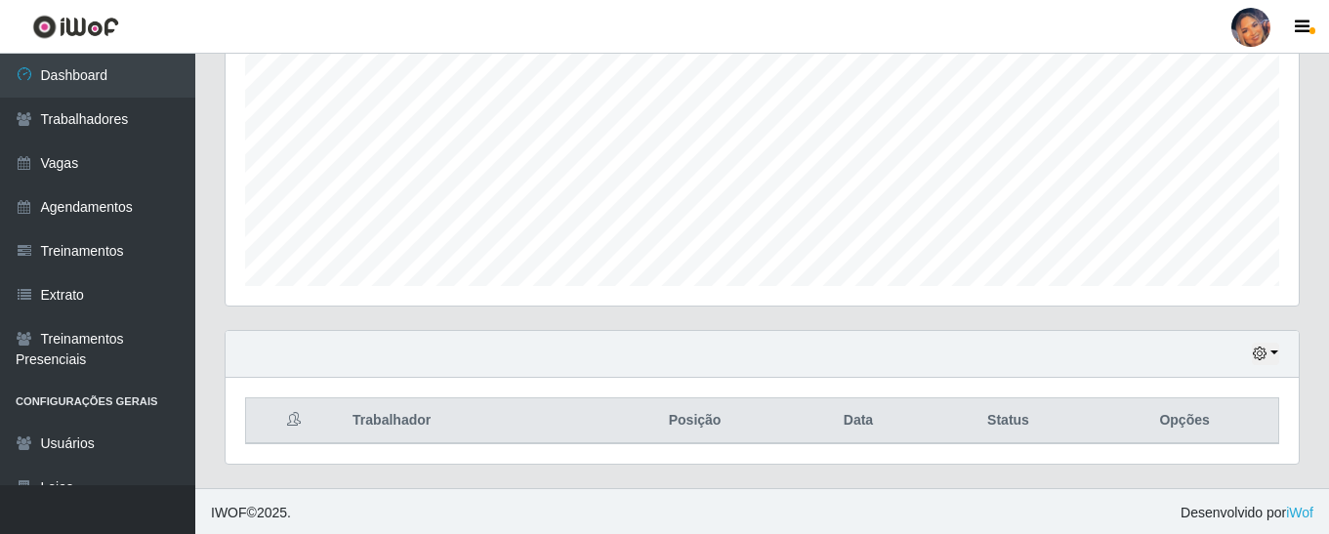
scroll to position [405, 1073]
